Goal: Information Seeking & Learning: Learn about a topic

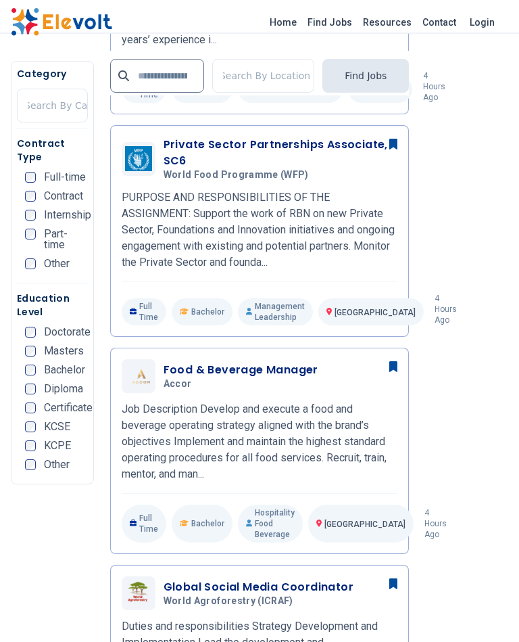
scroll to position [1280, 0]
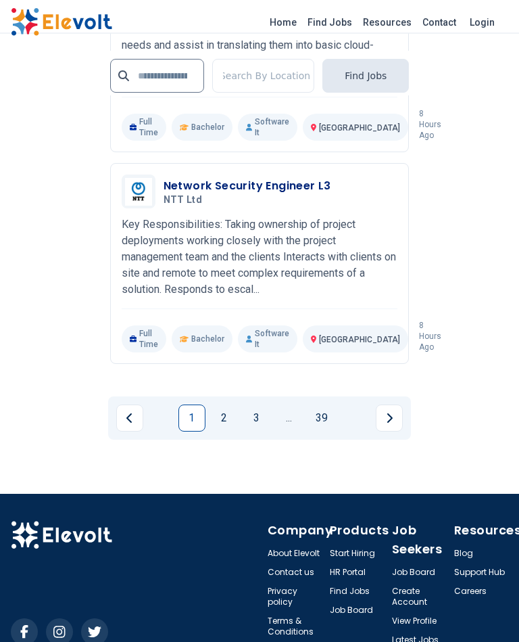
click at [228, 411] on link "2" at bounding box center [224, 418] width 27 height 27
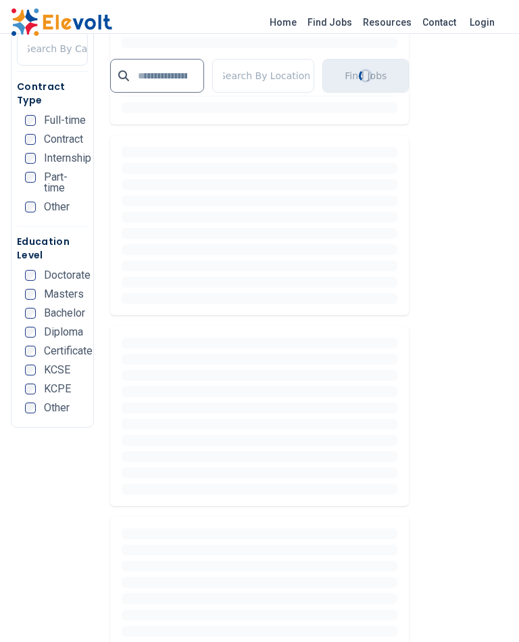
scroll to position [0, 0]
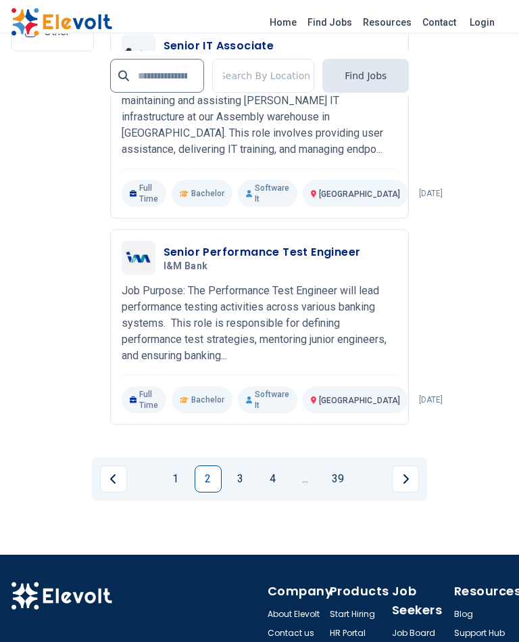
scroll to position [3555, 0]
click at [241, 465] on link "3" at bounding box center [240, 478] width 27 height 27
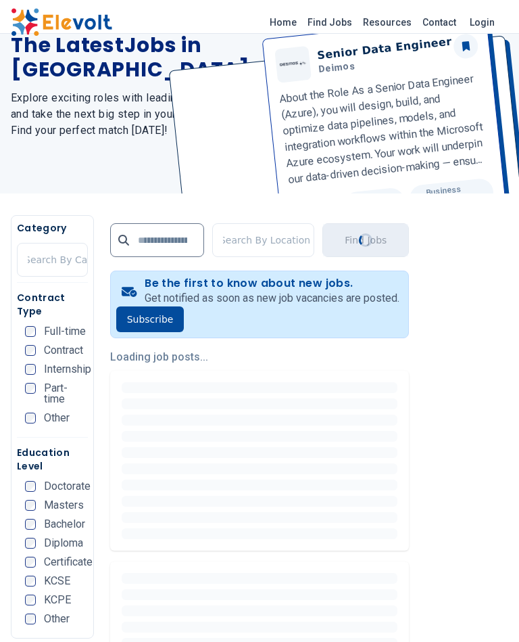
scroll to position [0, 0]
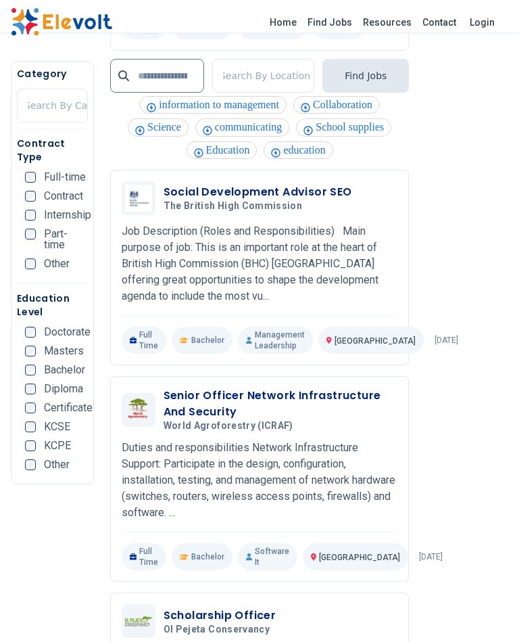
scroll to position [2459, 0]
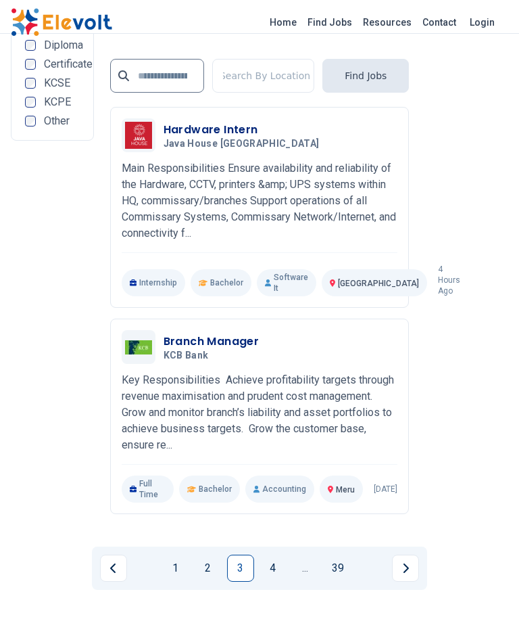
click at [275, 574] on link "4" at bounding box center [273, 568] width 27 height 27
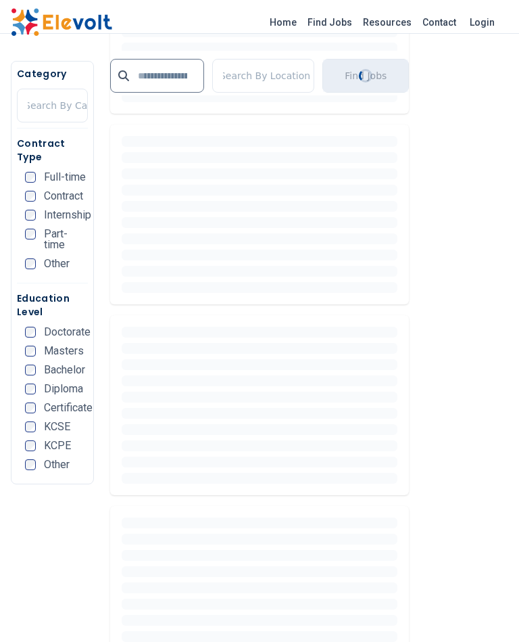
scroll to position [0, 0]
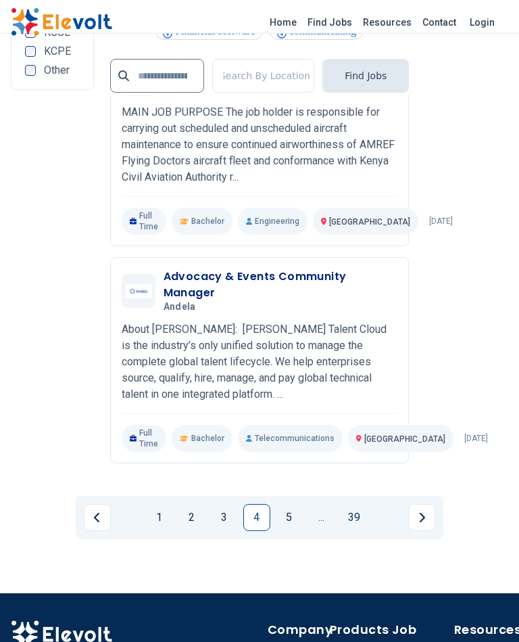
scroll to position [3480, 0]
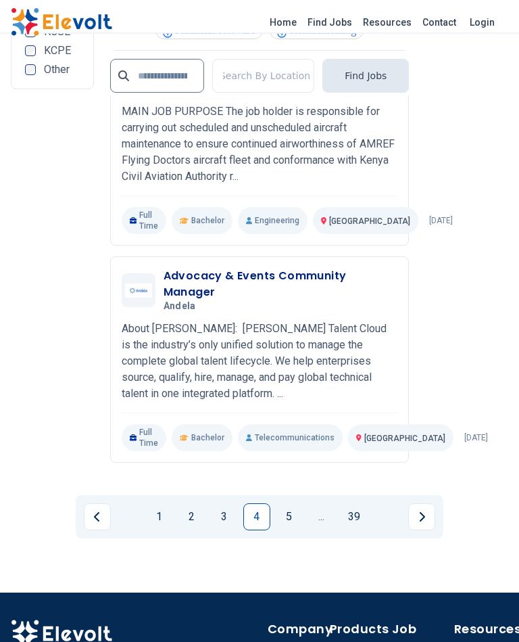
click at [297, 531] on link "5" at bounding box center [289, 517] width 27 height 27
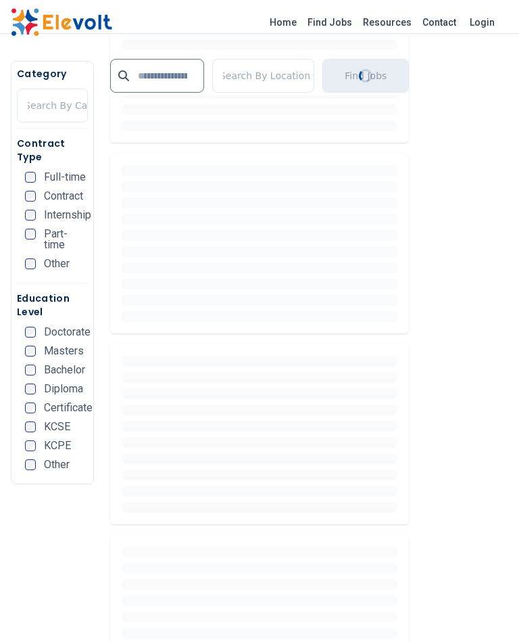
scroll to position [0, 0]
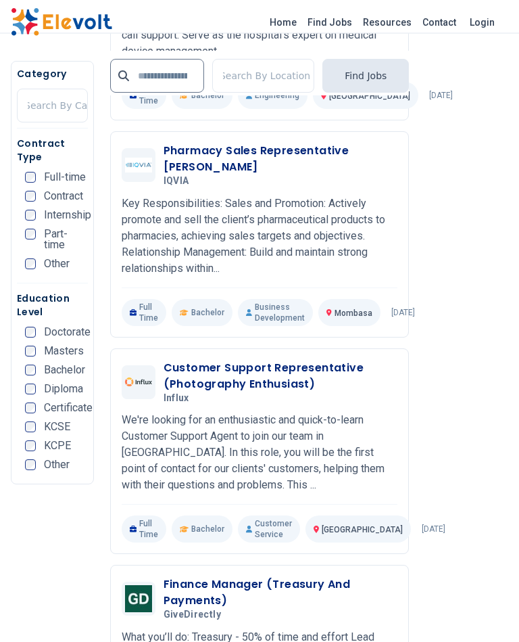
scroll to position [2666, 0]
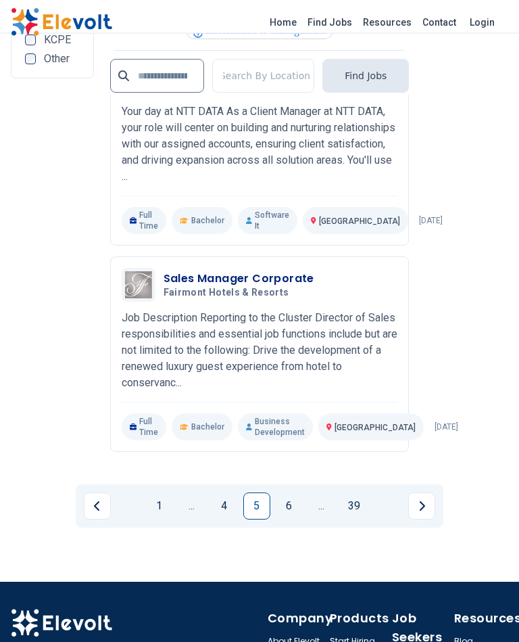
click at [296, 520] on link "6" at bounding box center [289, 506] width 27 height 27
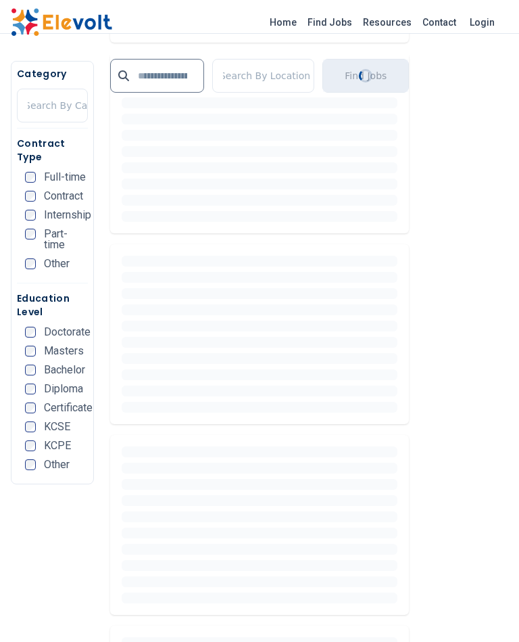
scroll to position [0, 0]
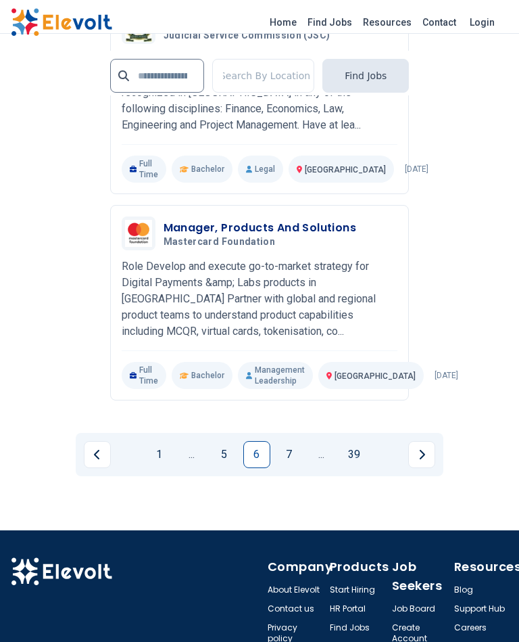
scroll to position [3553, 0]
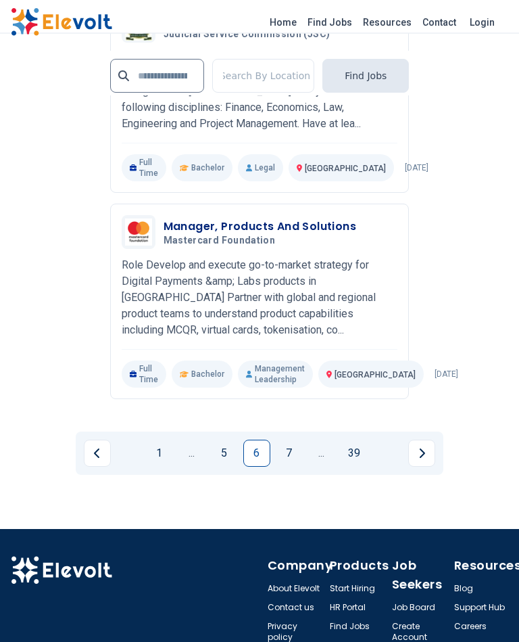
click at [292, 467] on link "7" at bounding box center [289, 453] width 27 height 27
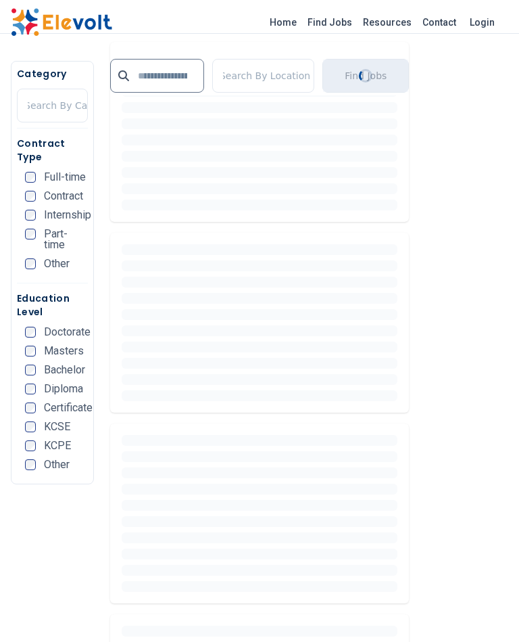
scroll to position [0, 0]
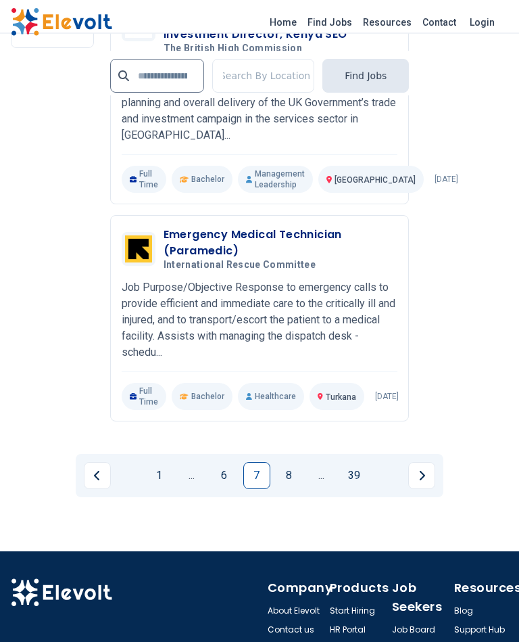
scroll to position [3633, 0]
click at [296, 489] on link "8" at bounding box center [289, 475] width 27 height 27
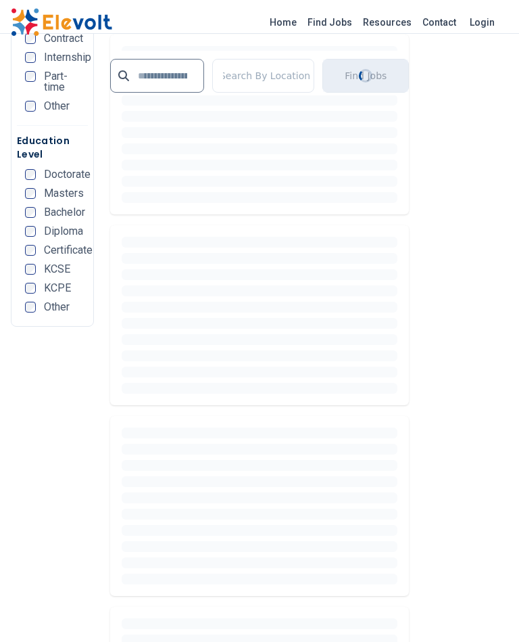
scroll to position [0, 0]
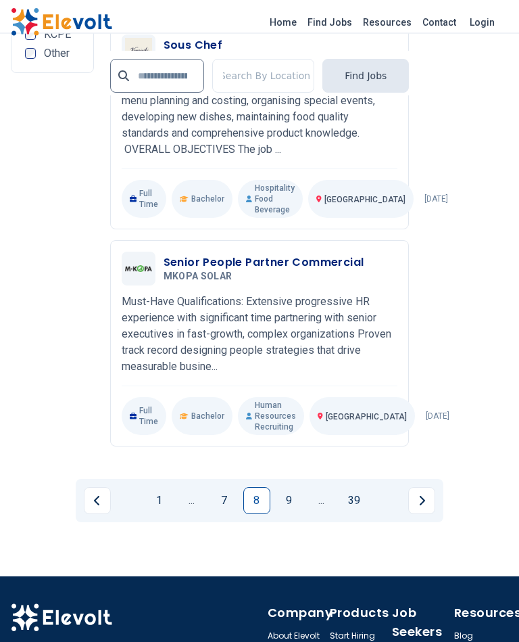
click at [289, 515] on link "9" at bounding box center [289, 501] width 27 height 27
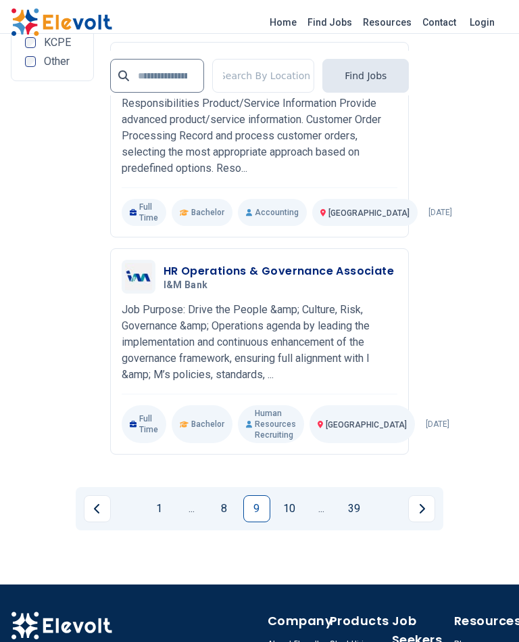
click at [294, 522] on link "10" at bounding box center [289, 508] width 27 height 27
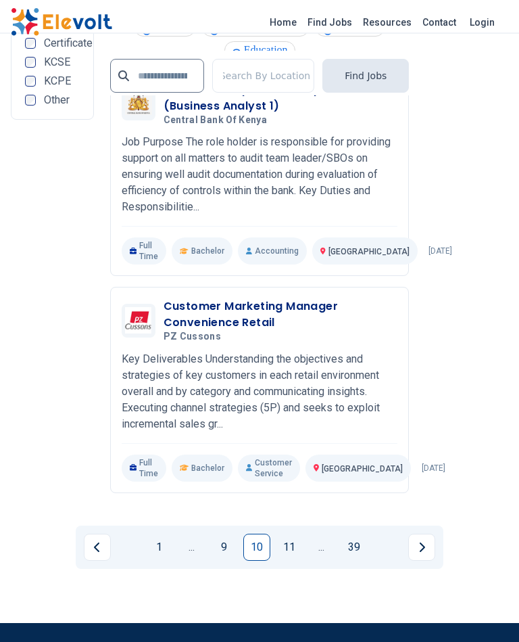
scroll to position [3469, 0]
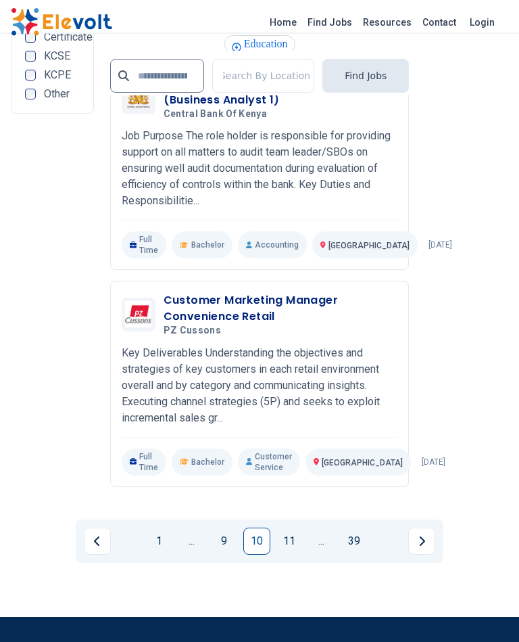
click at [296, 555] on link "11" at bounding box center [289, 541] width 27 height 27
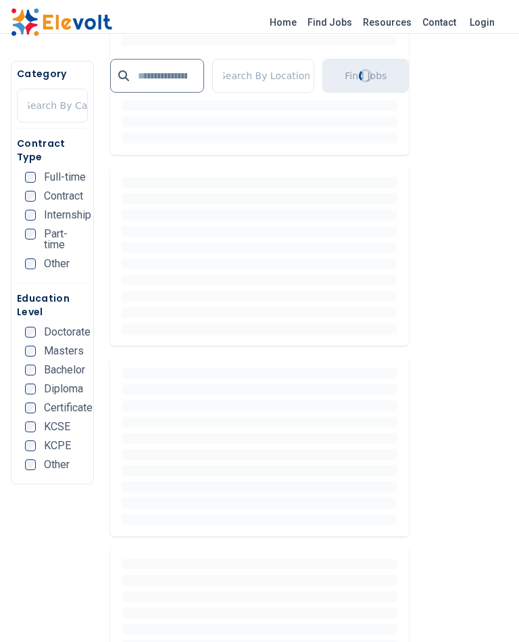
scroll to position [0, 0]
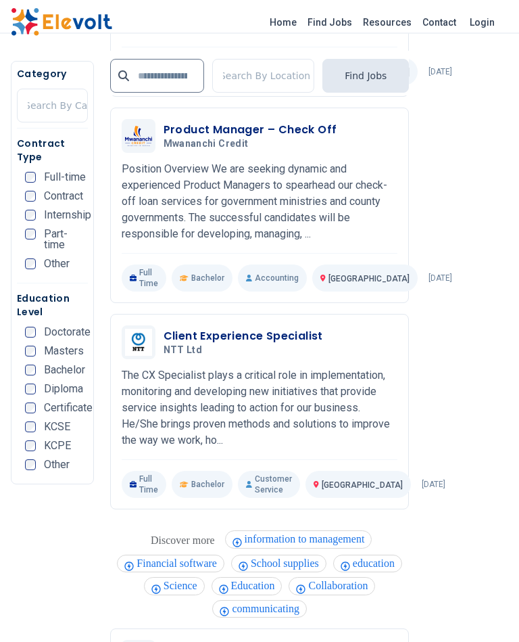
scroll to position [1008, 0]
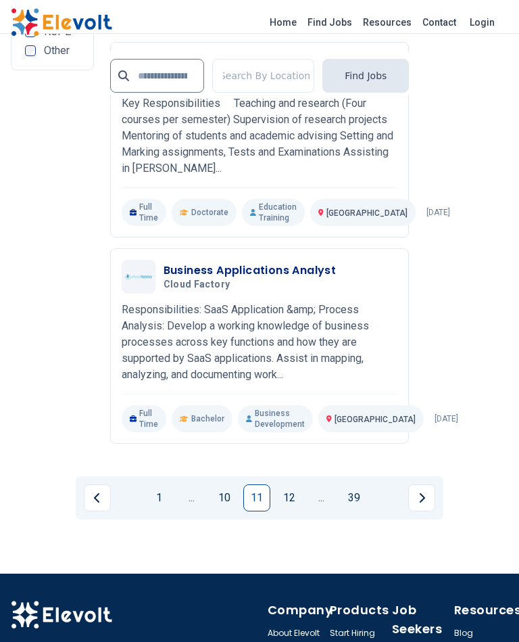
click at [297, 511] on link "12" at bounding box center [289, 497] width 27 height 27
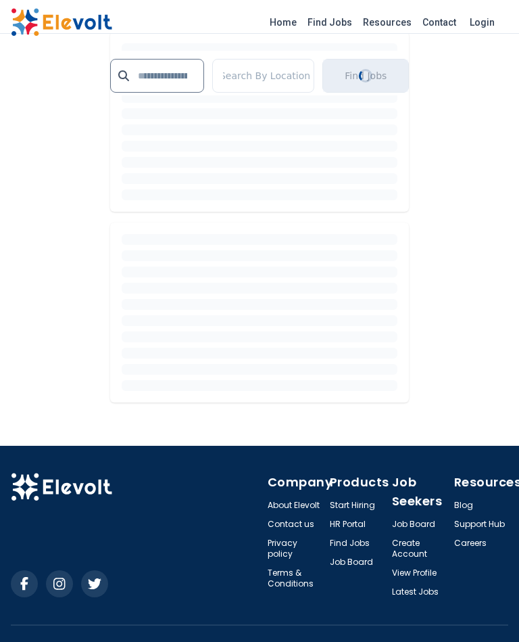
scroll to position [0, 0]
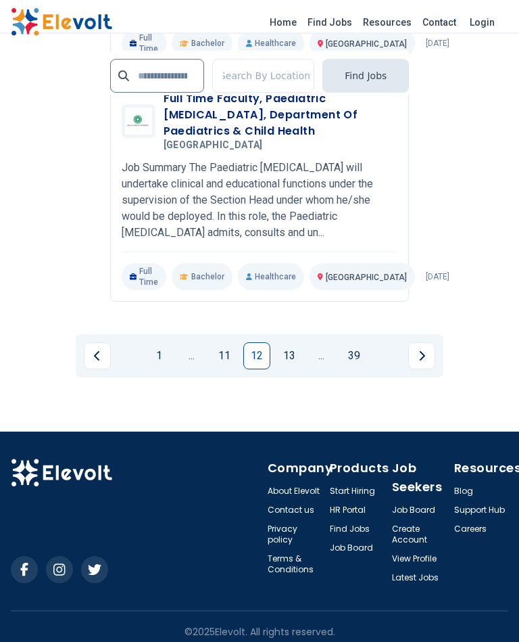
scroll to position [3661, 0]
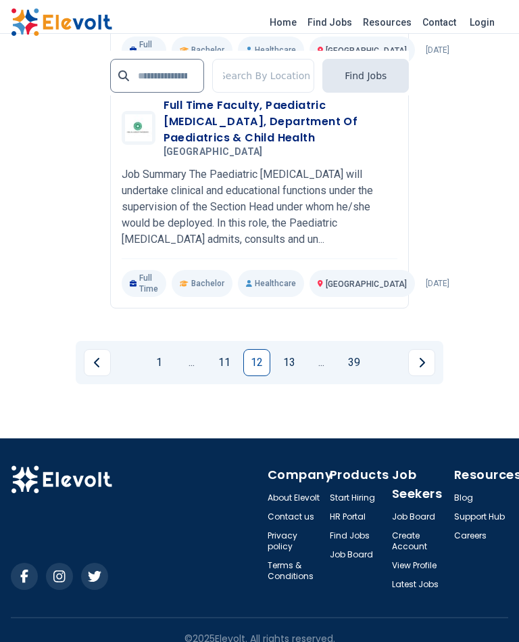
click at [222, 376] on link "11" at bounding box center [224, 362] width 27 height 27
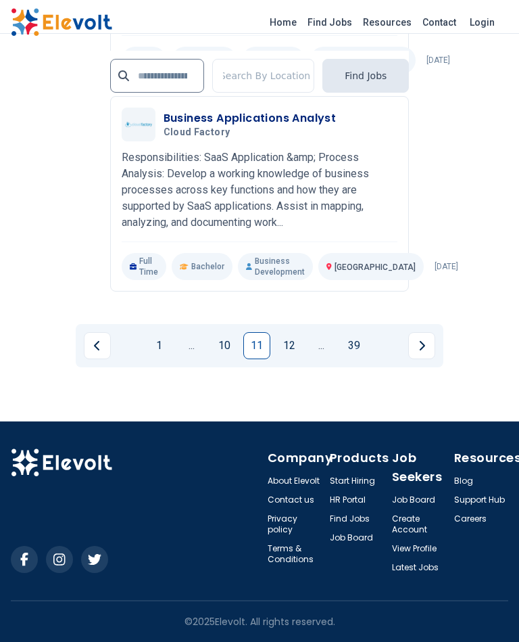
scroll to position [0, 0]
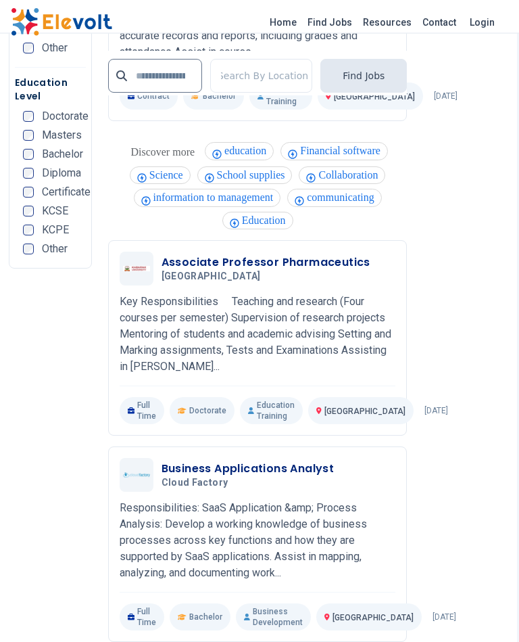
scroll to position [3285, 2]
click at [83, 14] on img at bounding box center [61, 22] width 101 height 28
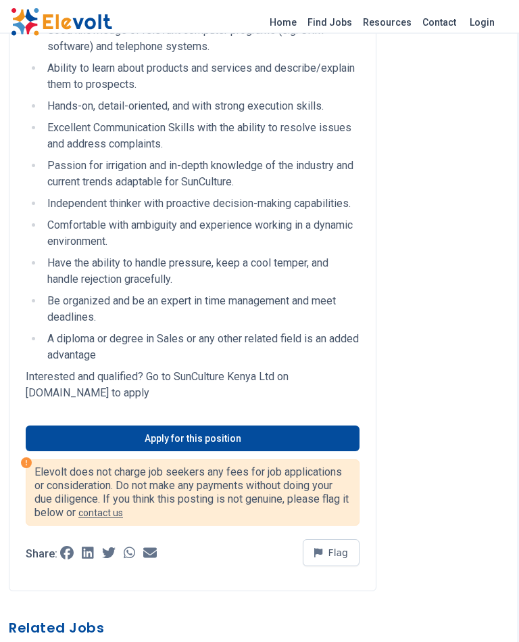
scroll to position [1063, 2]
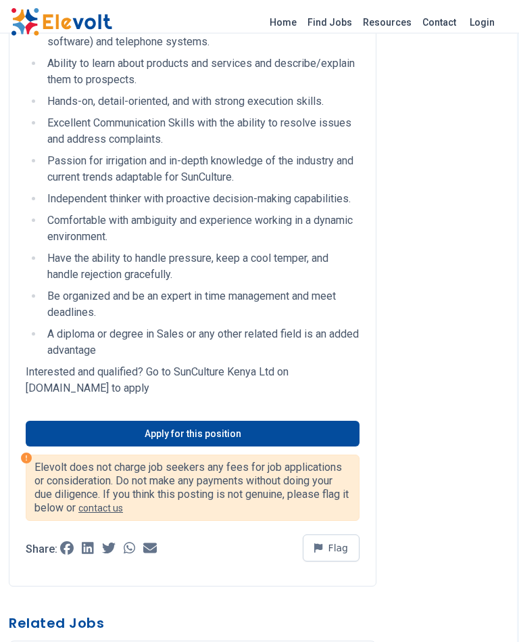
click at [245, 432] on link "Apply for this position" at bounding box center [193, 434] width 334 height 26
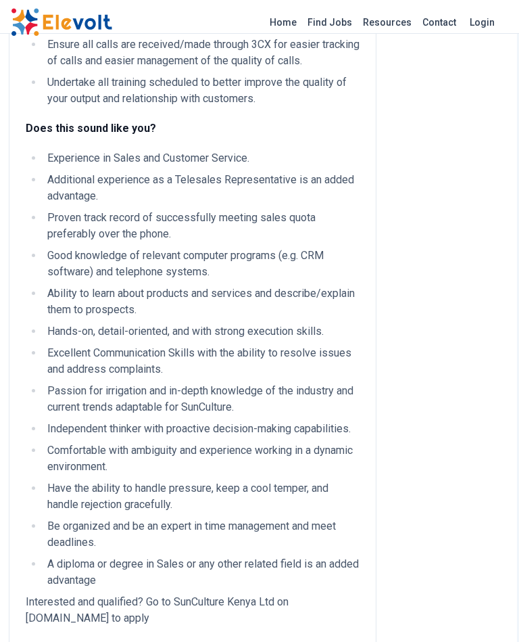
scroll to position [817, 2]
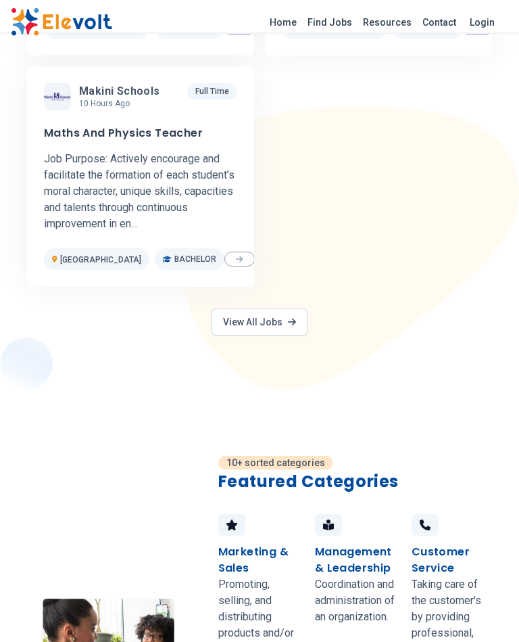
scroll to position [966, 0]
click at [275, 308] on link "View All Jobs" at bounding box center [260, 321] width 96 height 27
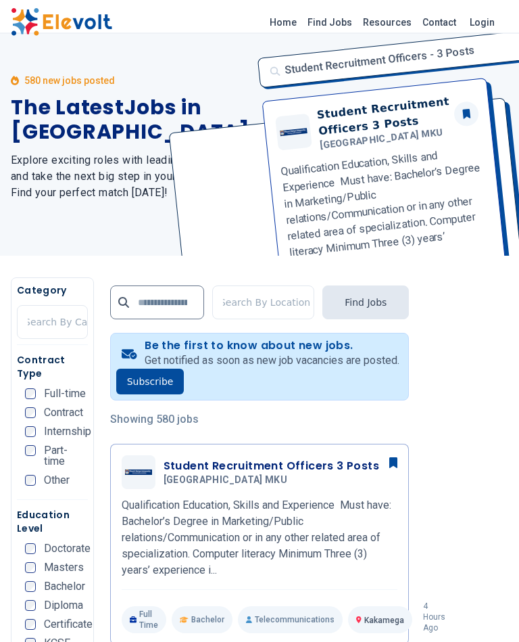
scroll to position [48, 0]
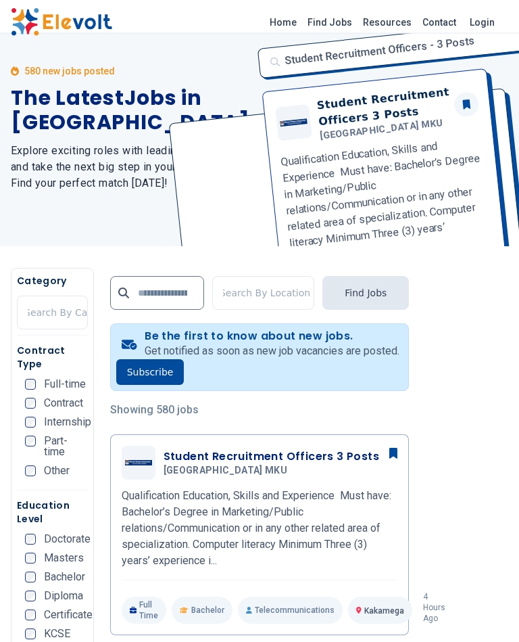
scroll to position [49, 0]
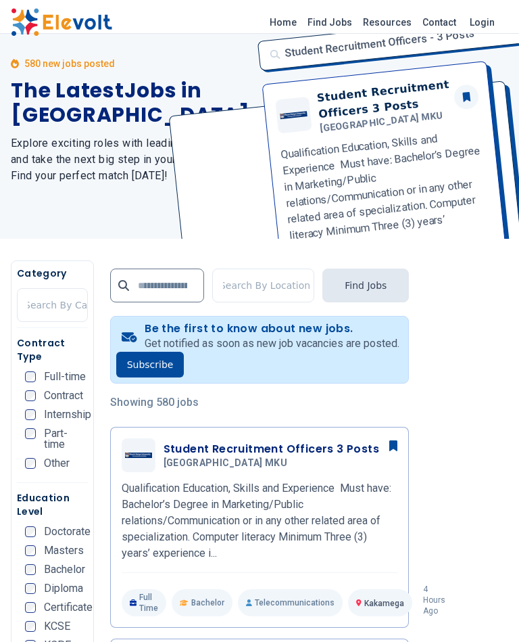
click at [331, 447] on h3 "Student Recruitment Officers 3 Posts" at bounding box center [272, 449] width 216 height 16
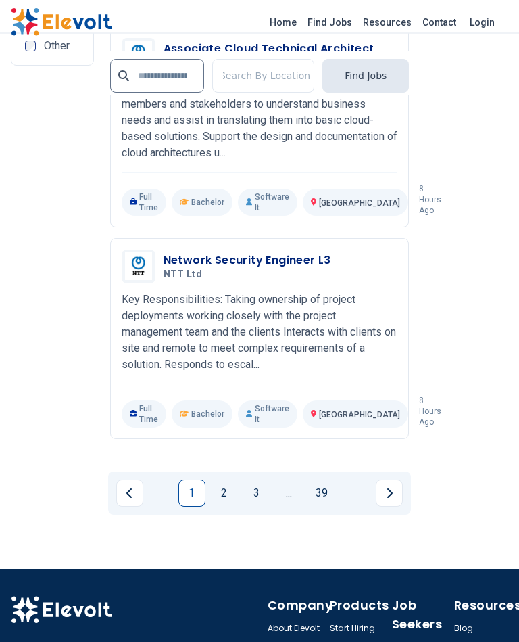
scroll to position [3379, 0]
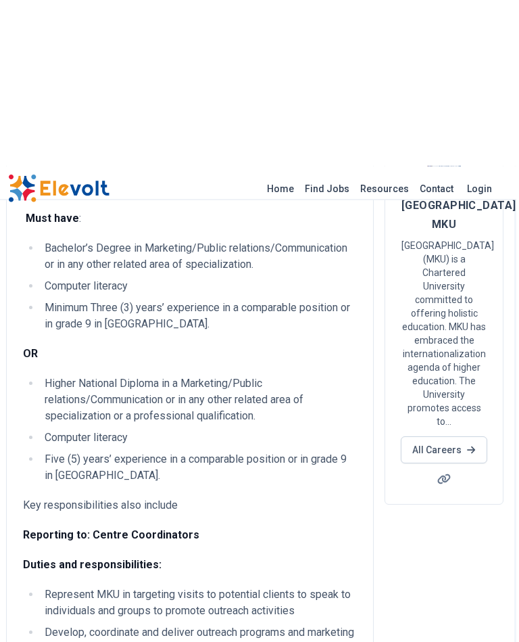
scroll to position [0, 2]
